Goal: Complete application form: Complete application form

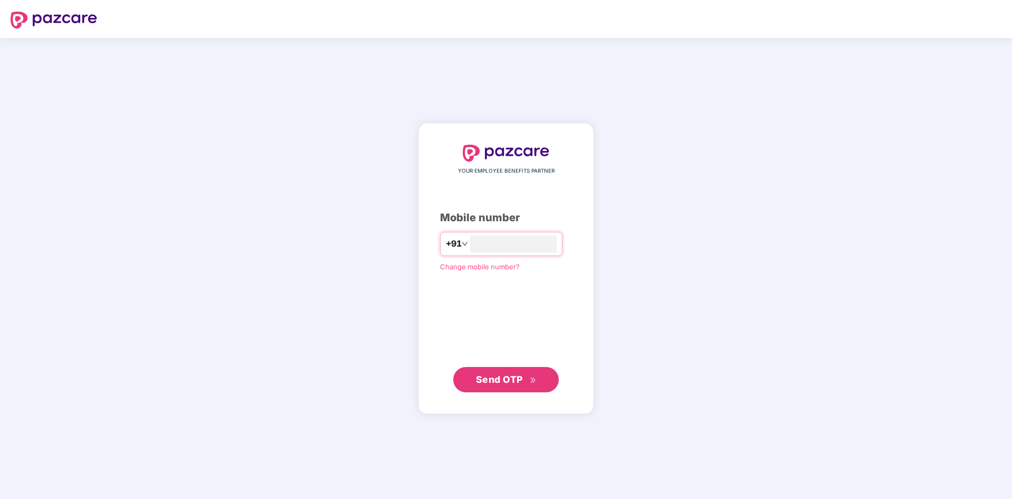
type input "*"
click at [501, 245] on input "number" at bounding box center [513, 243] width 87 height 17
type input "**********"
click at [521, 377] on span "Send OTP" at bounding box center [499, 378] width 47 height 11
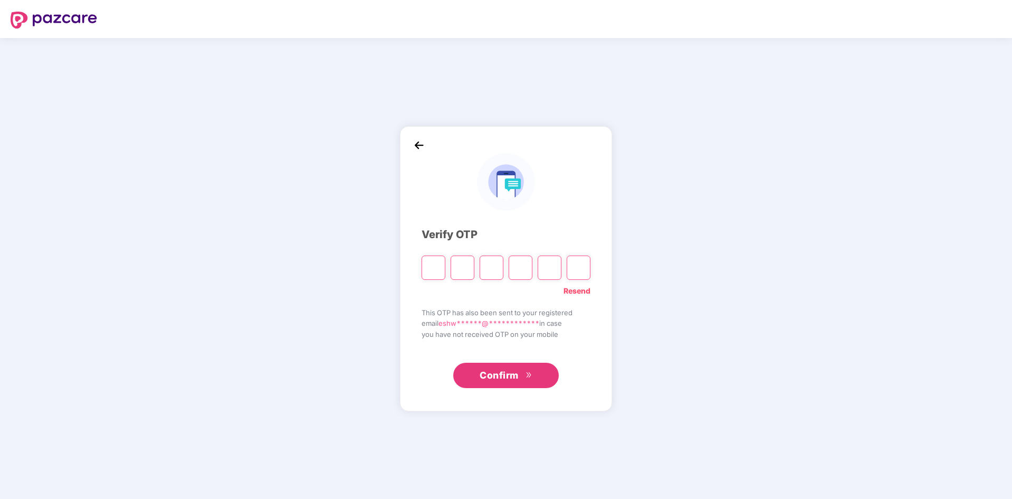
type input "*"
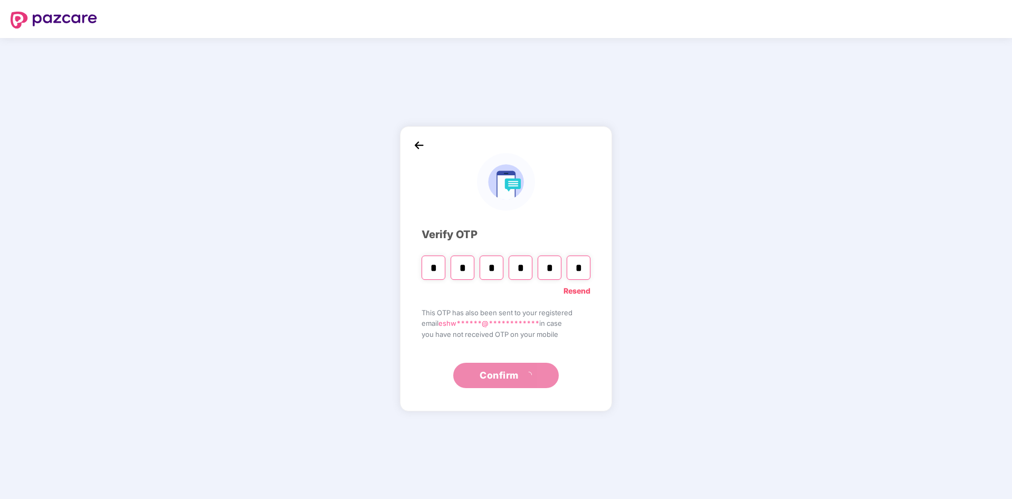
type input "*"
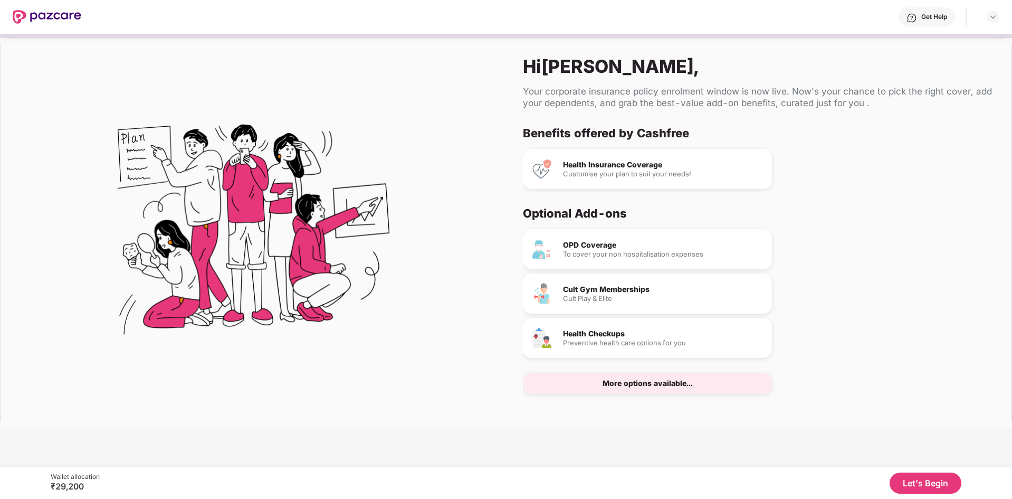
click at [620, 170] on div "Customise your plan to suit your needs!" at bounding box center [663, 173] width 201 height 7
click at [942, 479] on button "Let's Begin" at bounding box center [926, 482] width 72 height 21
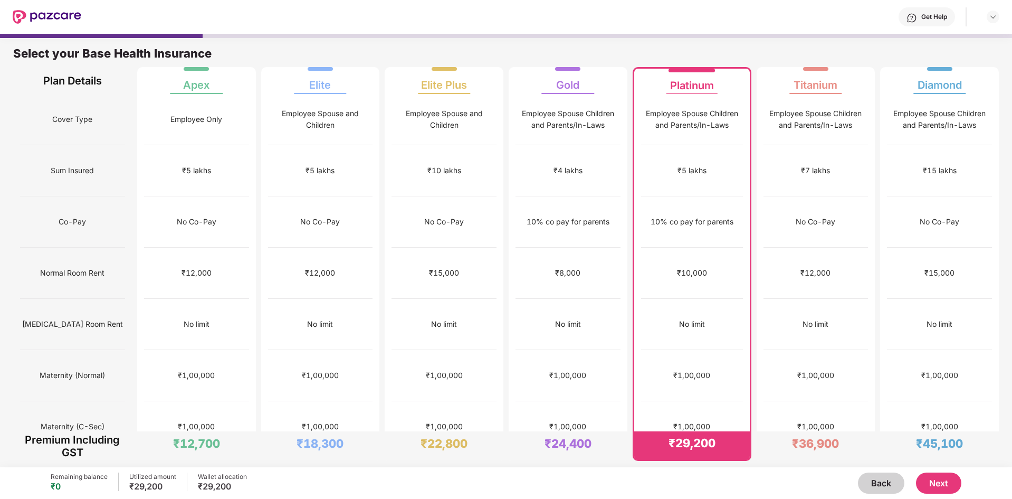
click at [947, 484] on button "Next" at bounding box center [938, 482] width 45 height 21
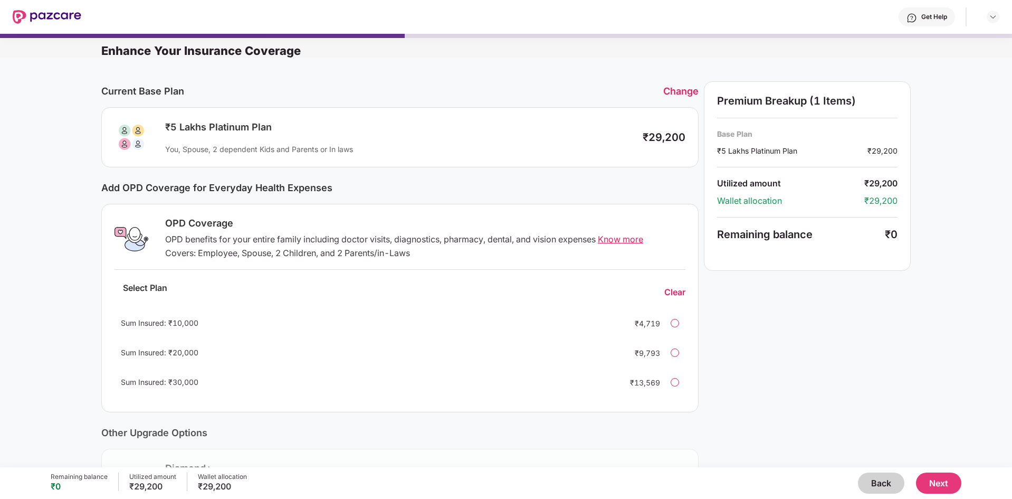
click at [833, 315] on div "Premium Breakup (1 Items) Base Plan ₹5 Lakhs Platinum Plan ₹29,200 Utilized amo…" at bounding box center [807, 336] width 207 height 511
click at [930, 484] on button "Next" at bounding box center [938, 482] width 45 height 21
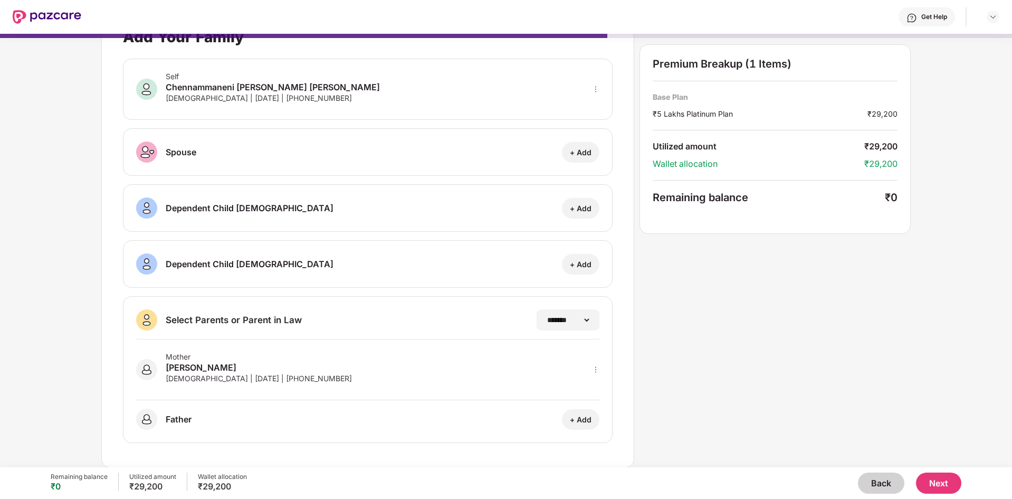
scroll to position [32, 0]
click at [932, 474] on button "Next" at bounding box center [938, 482] width 45 height 21
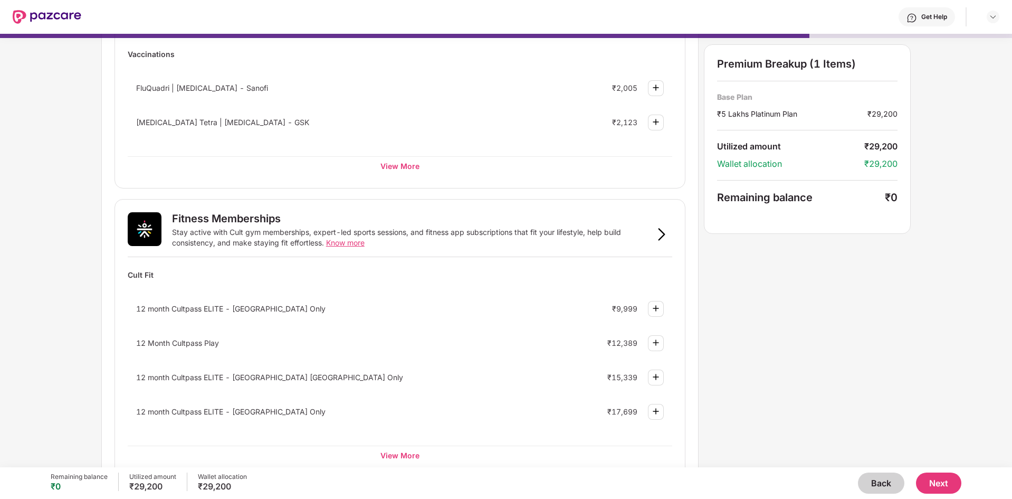
scroll to position [224, 0]
click at [416, 449] on div "View More" at bounding box center [400, 455] width 545 height 19
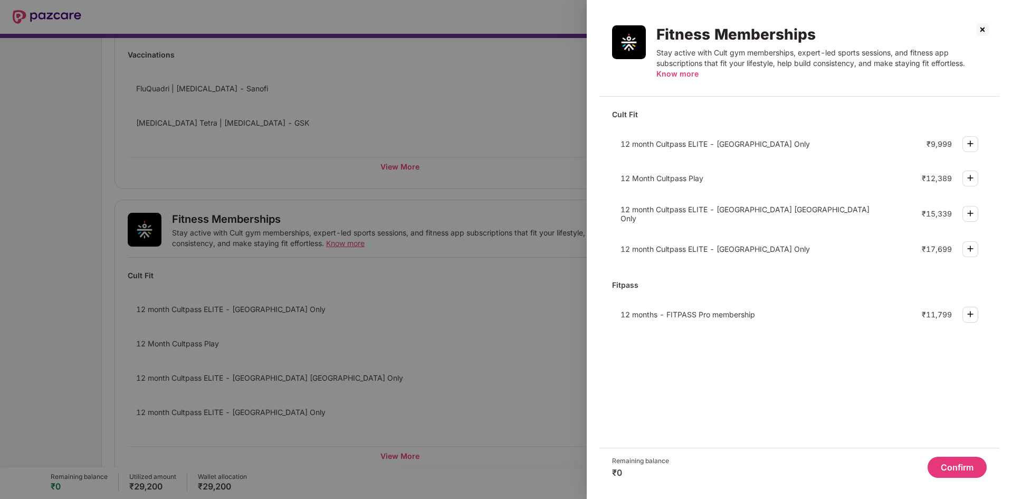
click at [986, 28] on img at bounding box center [982, 29] width 17 height 17
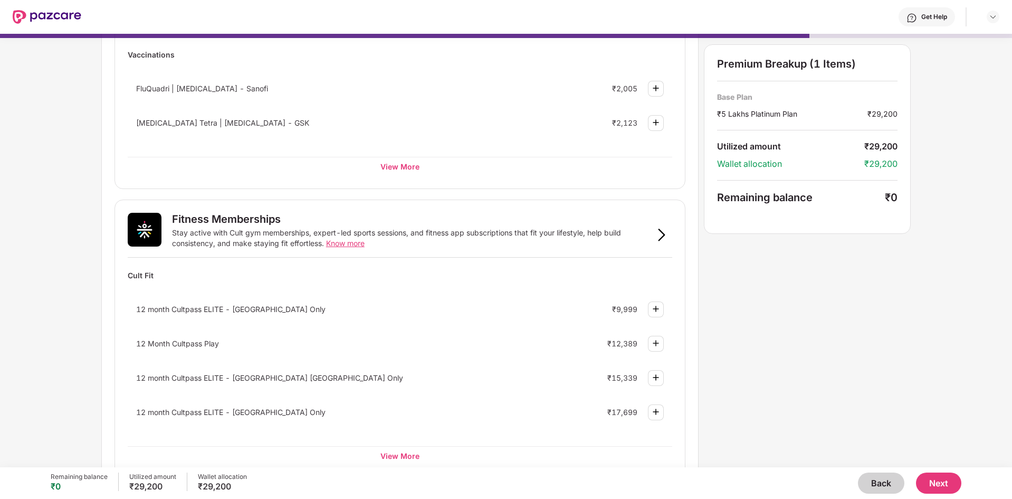
scroll to position [0, 0]
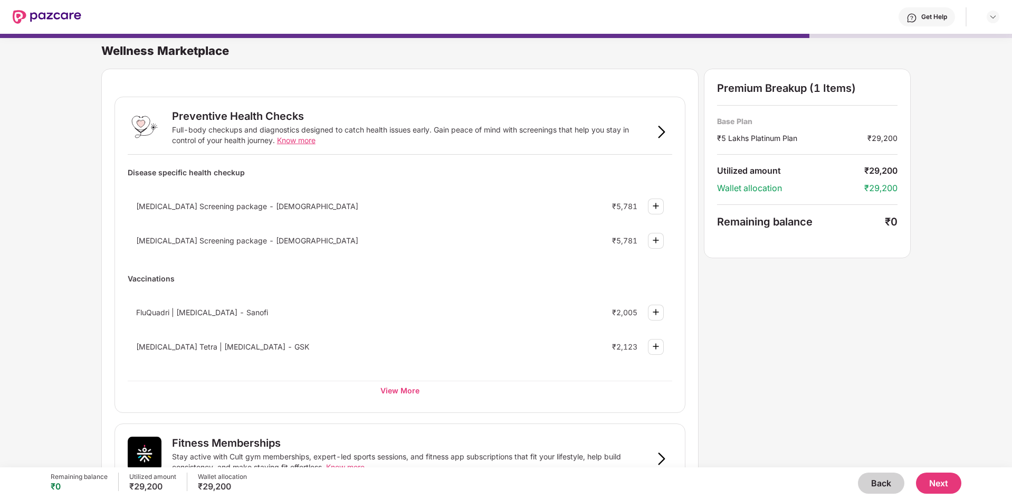
click at [951, 475] on button "Next" at bounding box center [938, 482] width 45 height 21
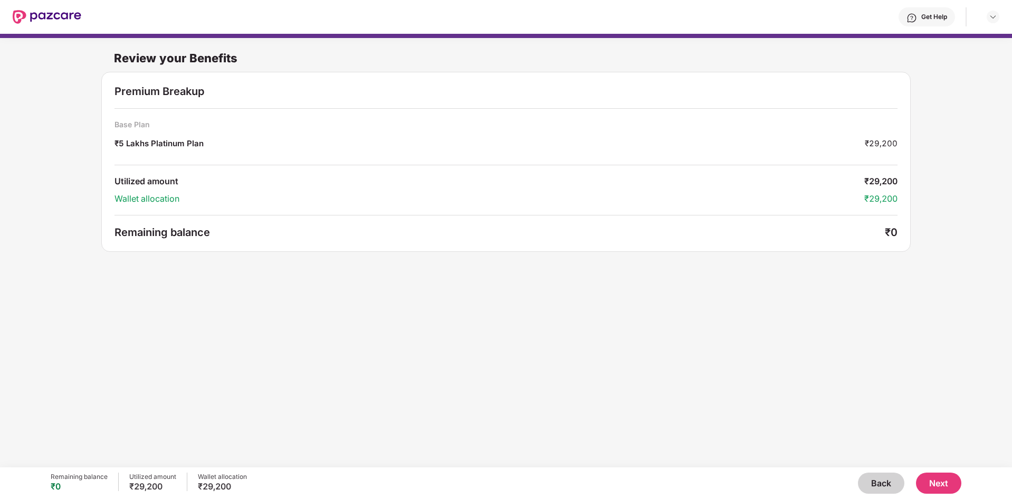
click at [955, 476] on button "Next" at bounding box center [938, 482] width 45 height 21
